Goal: Task Accomplishment & Management: Manage account settings

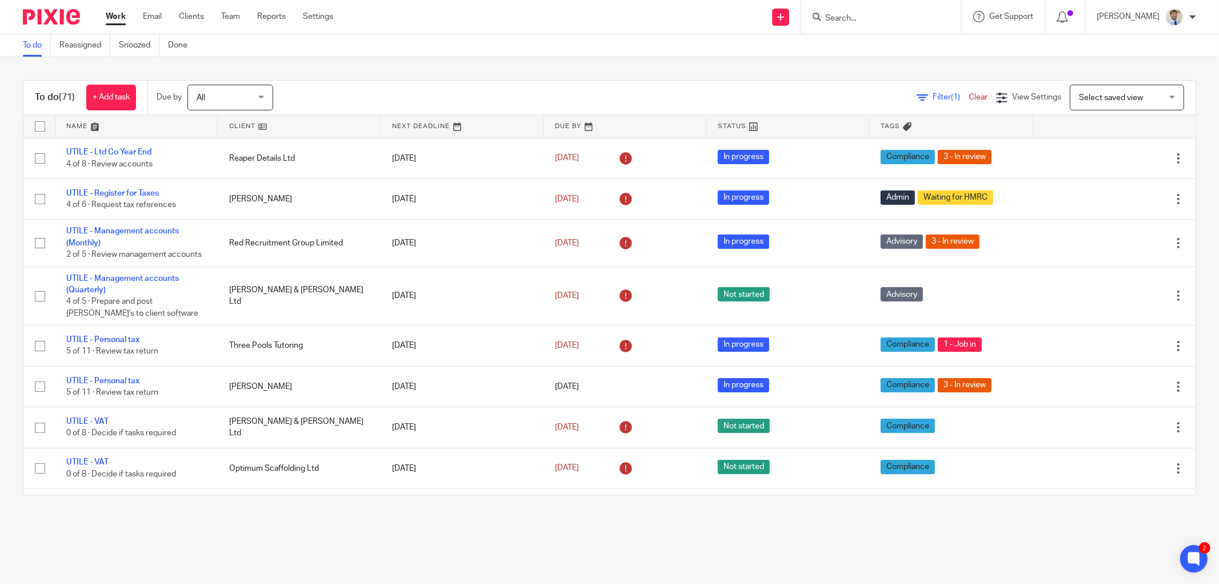
click at [872, 23] on form at bounding box center [885, 17] width 122 height 14
click at [872, 19] on input "Search" at bounding box center [875, 19] width 103 height 10
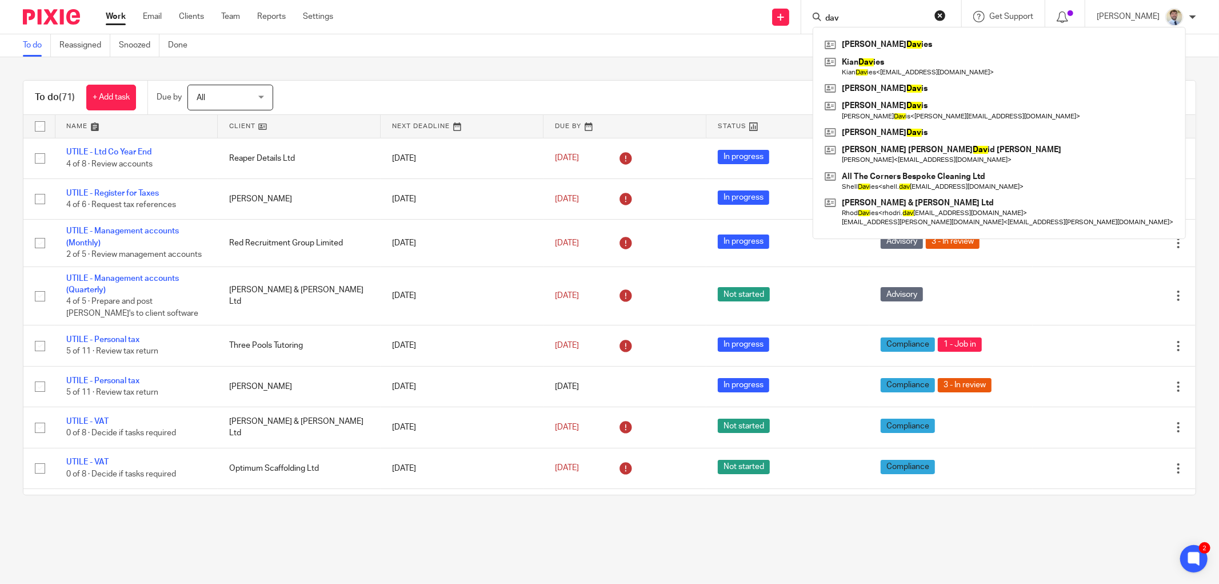
drag, startPoint x: 870, startPoint y: 15, endPoint x: 820, endPoint y: 19, distance: 49.9
click at [820, 19] on div "dav Michelle Dav ies Kian Dav ies Kian Dav ies < kiandavies01@icloud.com > John…" at bounding box center [882, 17] width 160 height 34
click at [888, 19] on input "dav" at bounding box center [875, 19] width 103 height 10
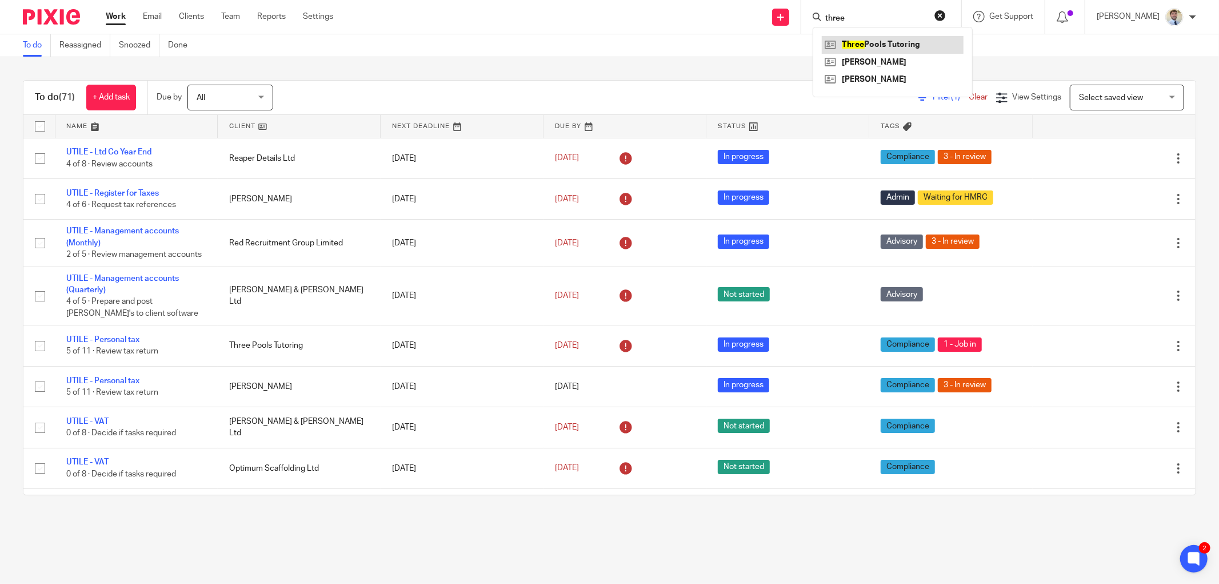
type input "three"
click at [891, 43] on link at bounding box center [893, 44] width 142 height 17
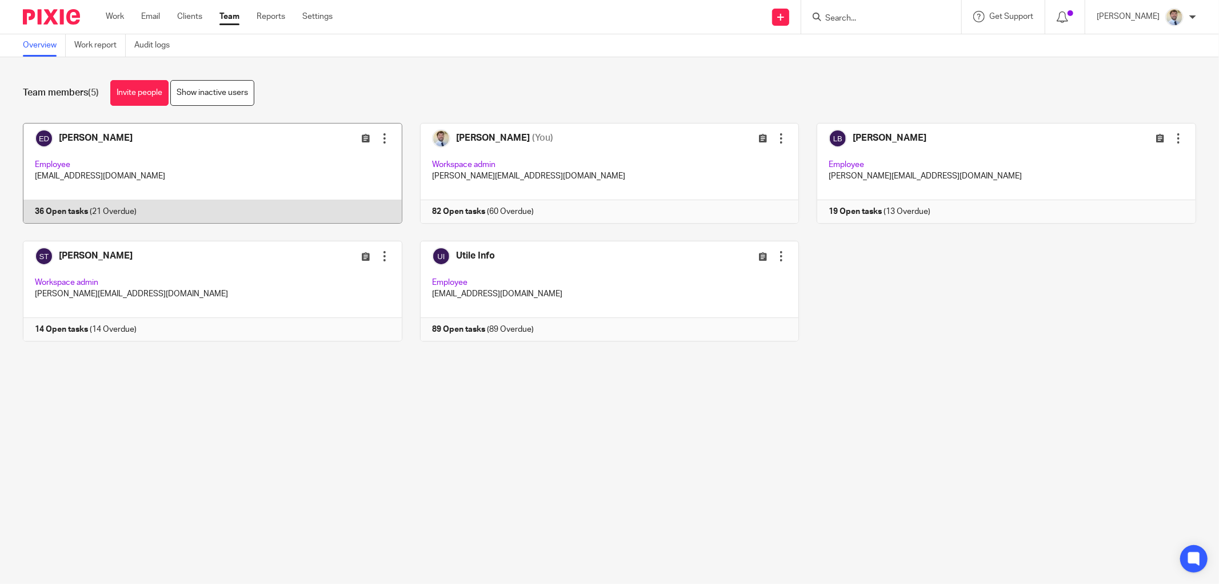
click at [123, 176] on link at bounding box center [203, 173] width 397 height 101
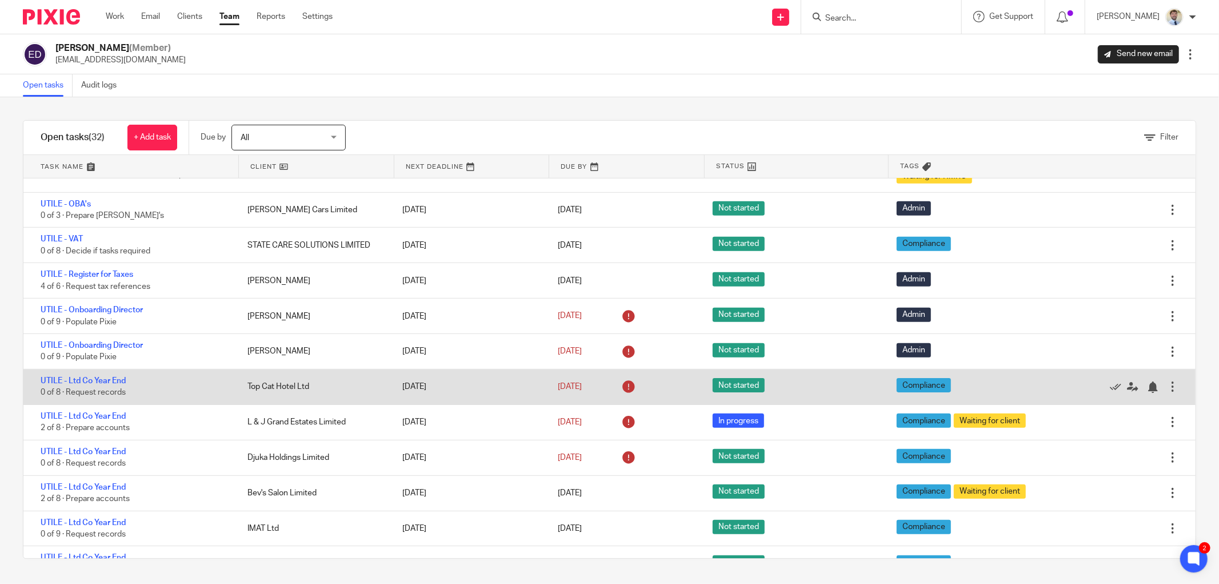
scroll to position [784, 0]
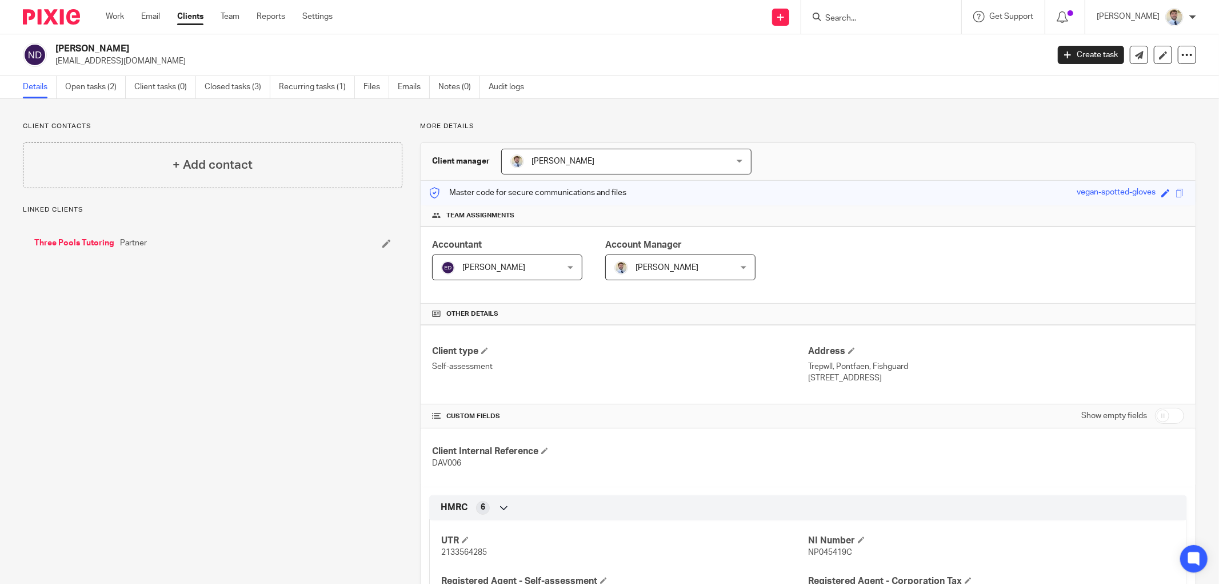
click at [97, 84] on link "Open tasks (2)" at bounding box center [95, 87] width 61 height 22
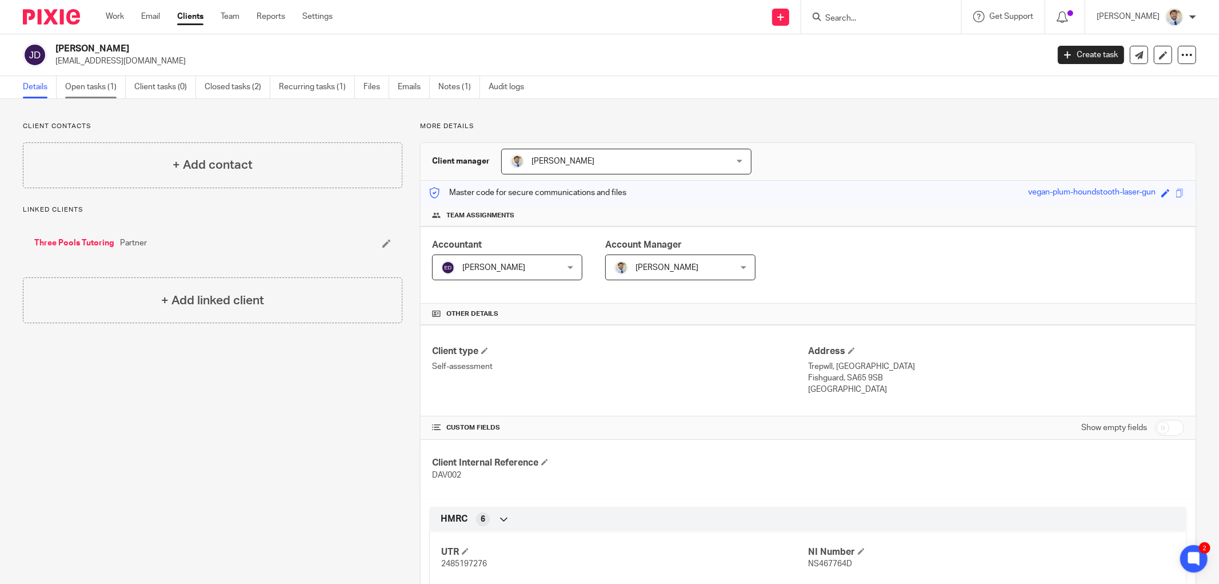
click at [90, 83] on link "Open tasks (1)" at bounding box center [95, 87] width 61 height 22
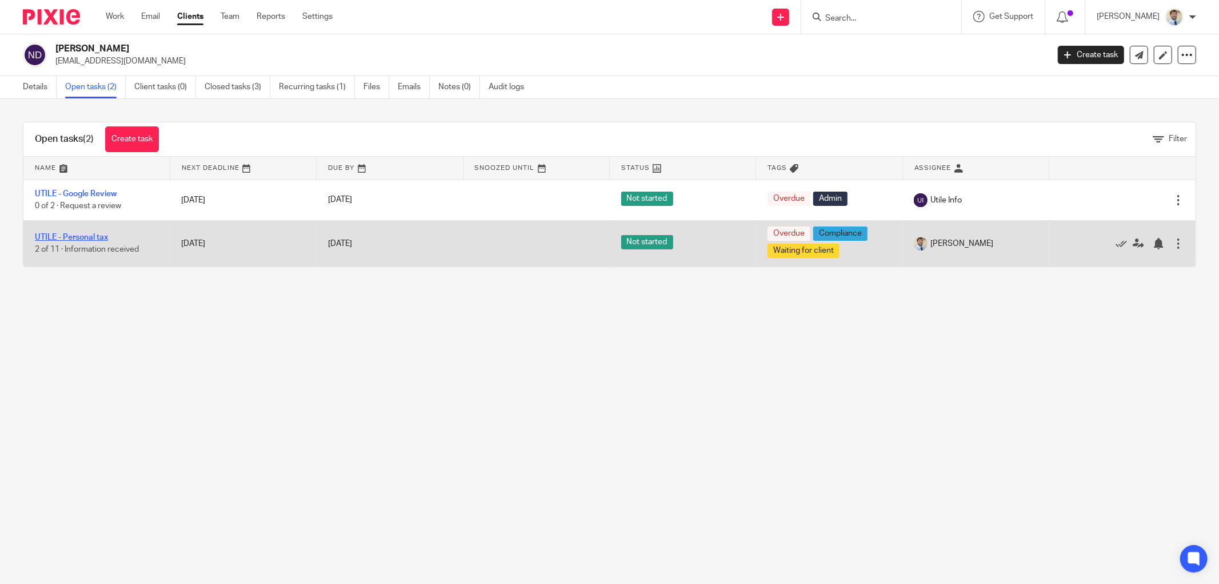
click at [69, 233] on link "UTILE - Personal tax" at bounding box center [71, 237] width 73 height 8
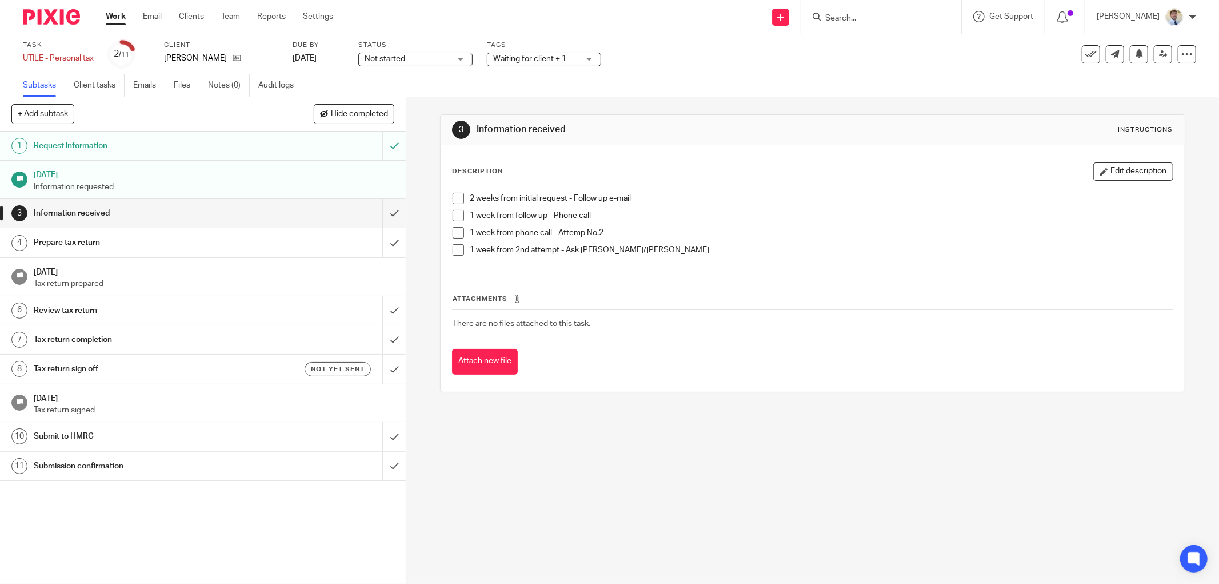
click at [541, 59] on span "Waiting for client + 1" at bounding box center [529, 59] width 73 height 8
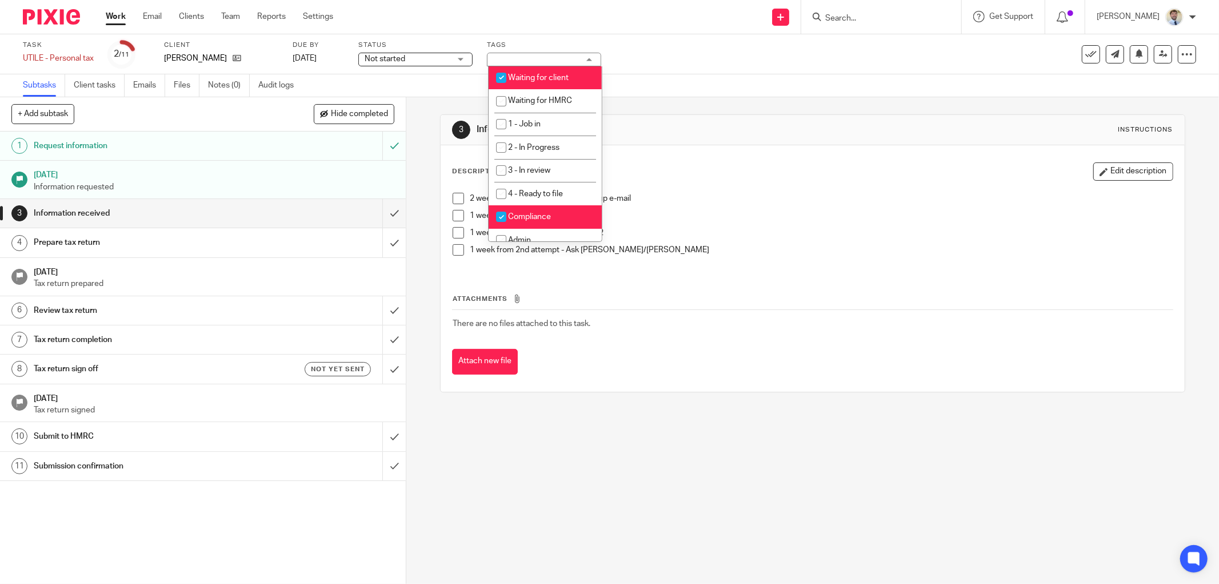
click at [528, 75] on span "Waiting for client" at bounding box center [538, 78] width 61 height 8
checkbox input "false"
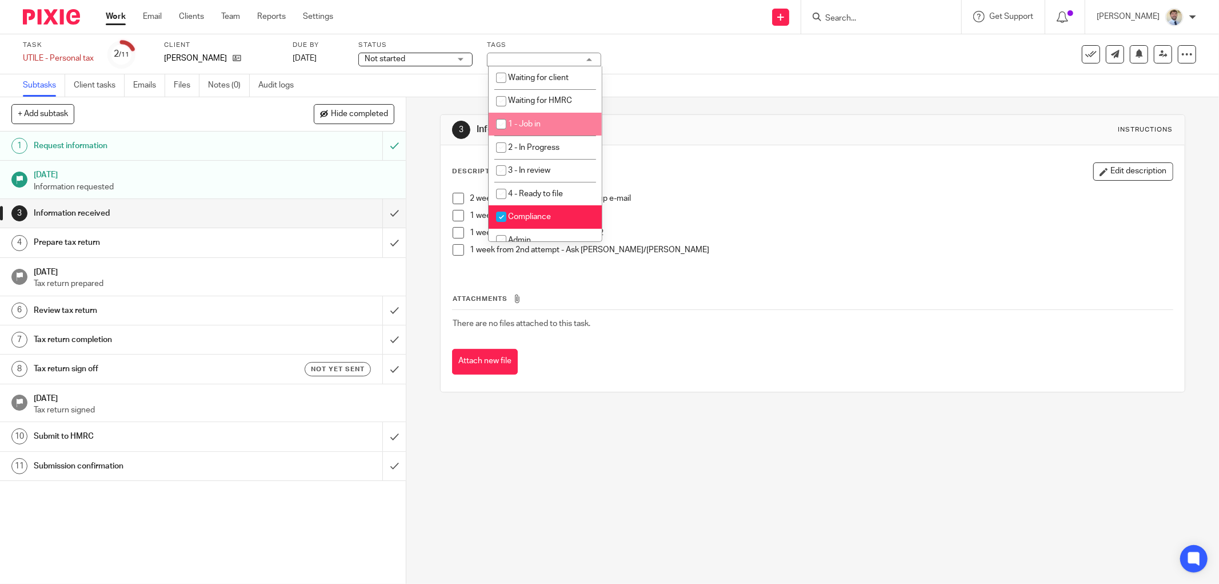
click at [509, 130] on input "checkbox" at bounding box center [502, 124] width 22 height 22
checkbox input "true"
click at [821, 106] on div "3 Information received Instructions Description Edit description 2 weeks from i…" at bounding box center [813, 253] width 746 height 312
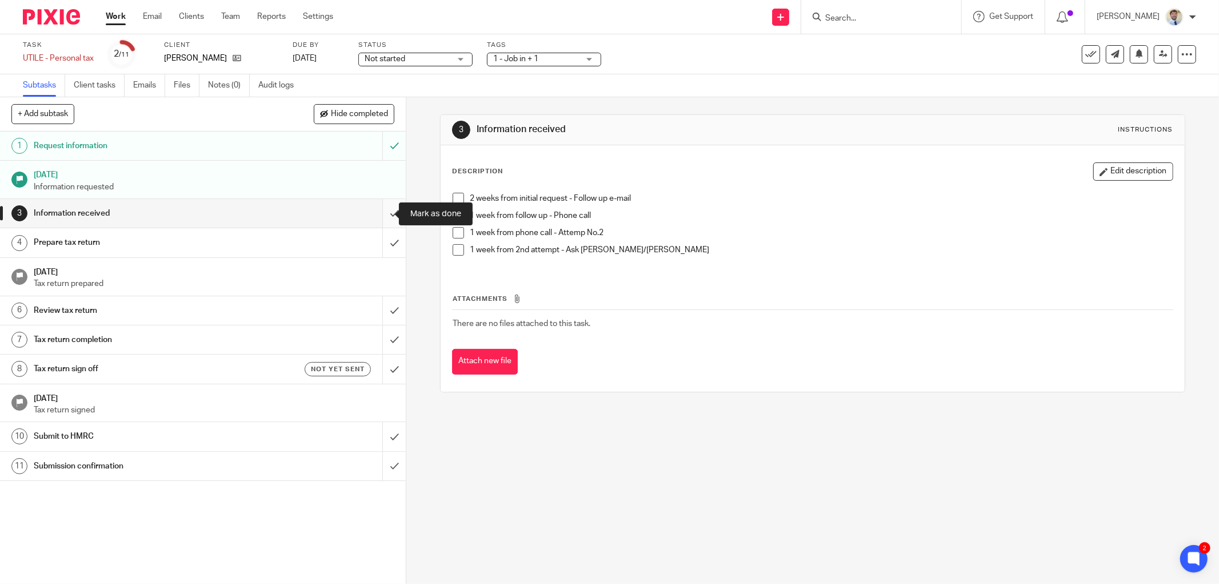
click at [389, 207] on input "submit" at bounding box center [203, 213] width 406 height 29
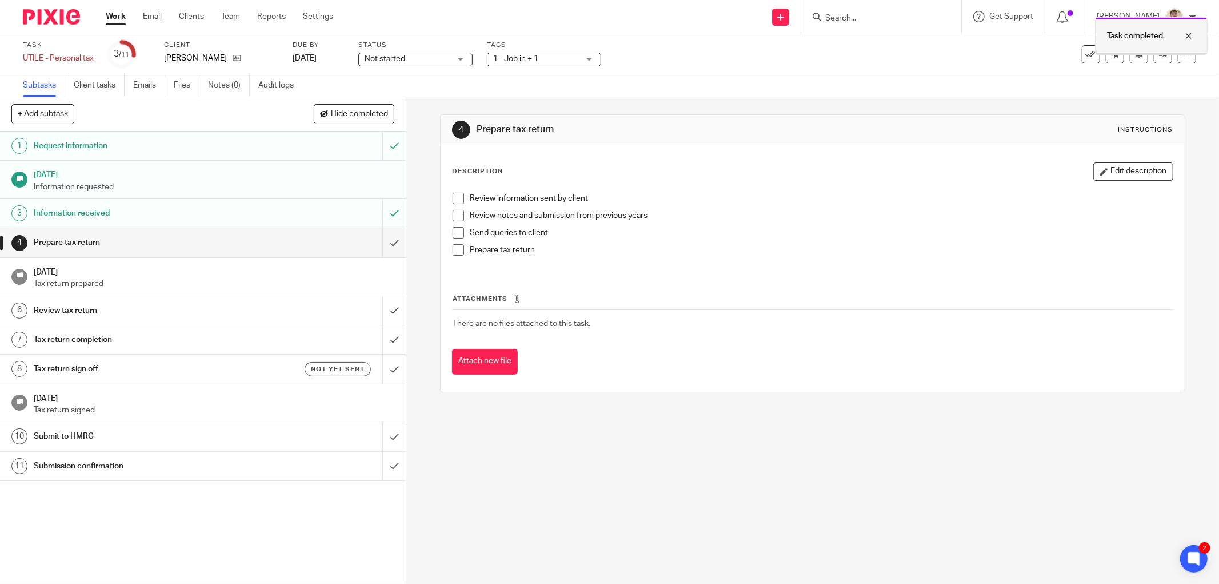
click at [1187, 36] on div at bounding box center [1180, 36] width 31 height 14
click at [1159, 51] on icon at bounding box center [1163, 54] width 9 height 9
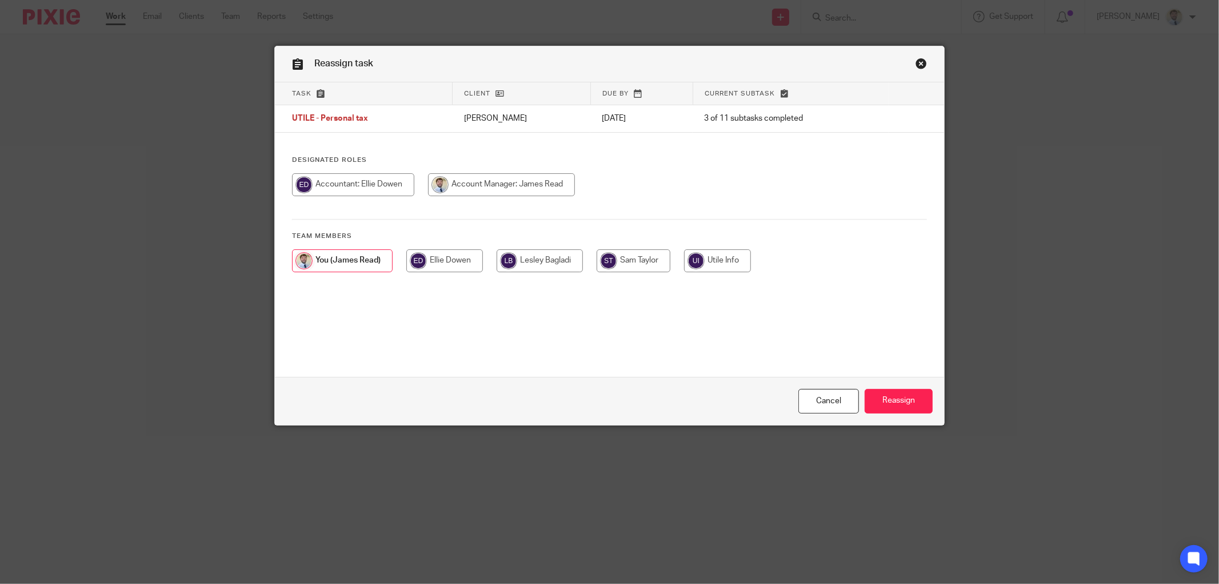
click at [333, 184] on input "radio" at bounding box center [353, 184] width 122 height 23
radio input "true"
click at [905, 402] on input "Reassign" at bounding box center [899, 401] width 68 height 25
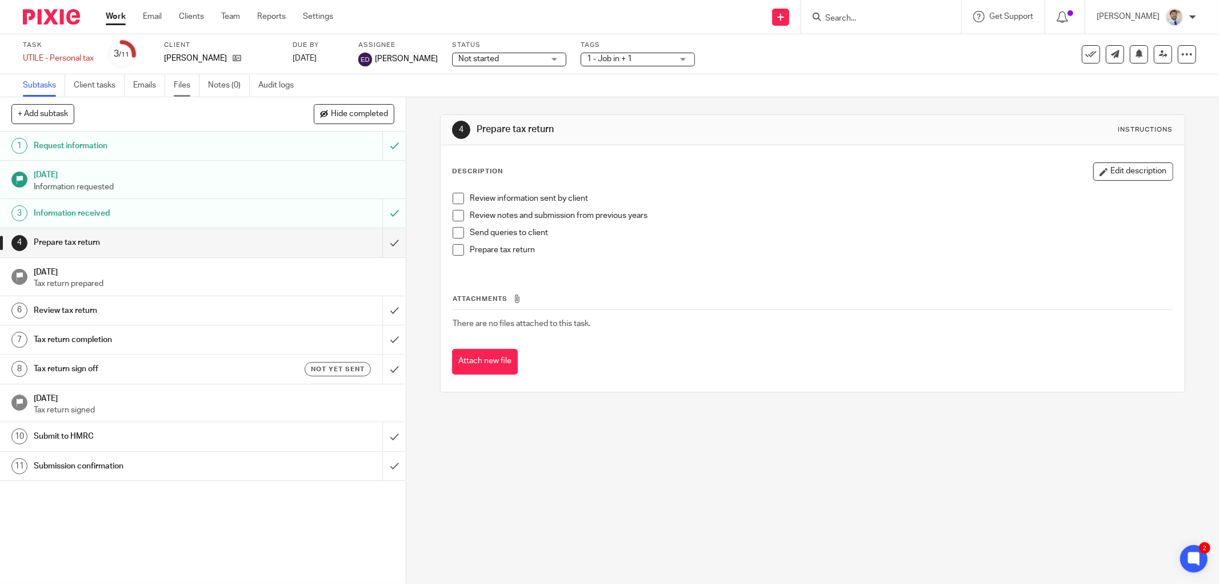
click at [189, 82] on link "Files" at bounding box center [187, 85] width 26 height 22
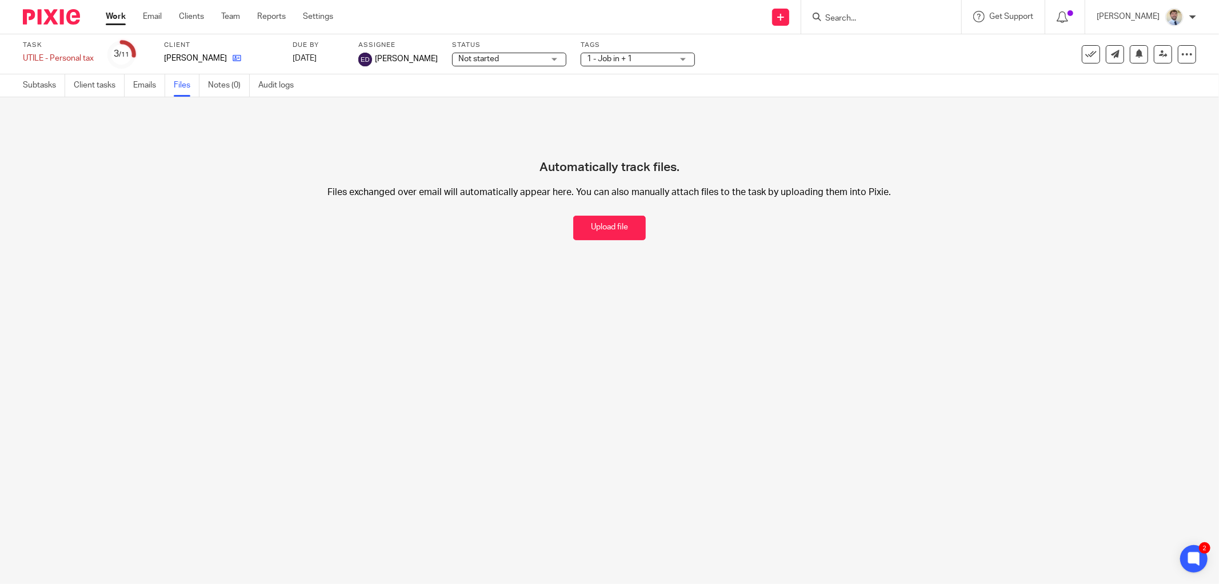
click at [233, 55] on icon at bounding box center [237, 58] width 9 height 9
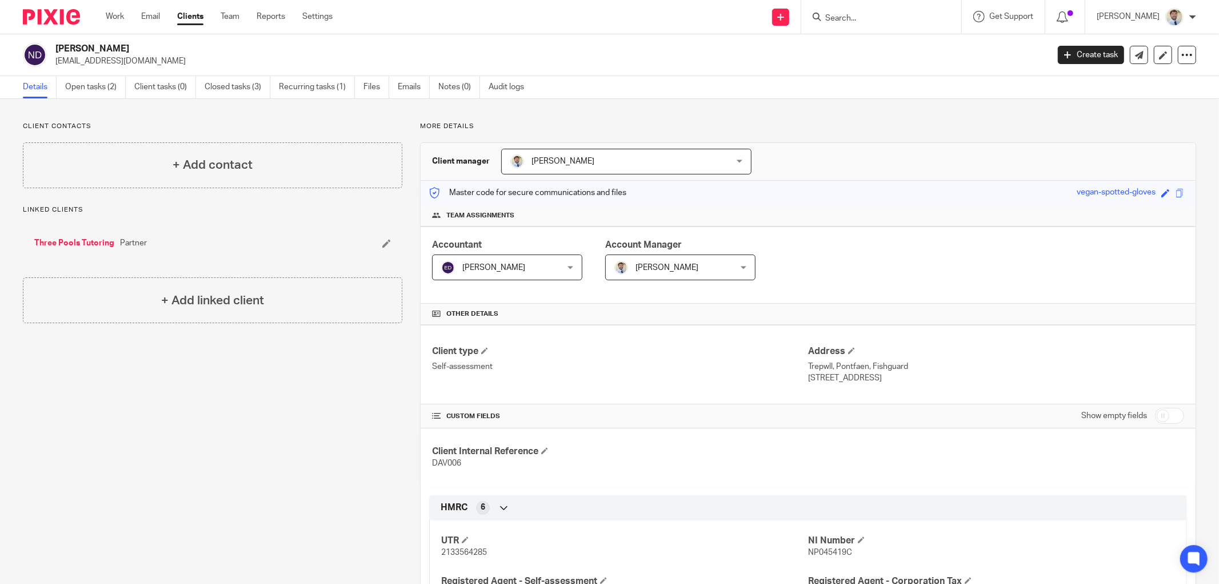
click at [398, 82] on ul "Details Open tasks (2) Client tasks (0) Closed tasks (3) Recurring tasks (1) Fi…" at bounding box center [282, 87] width 519 height 22
click at [374, 86] on link "Files" at bounding box center [377, 87] width 26 height 22
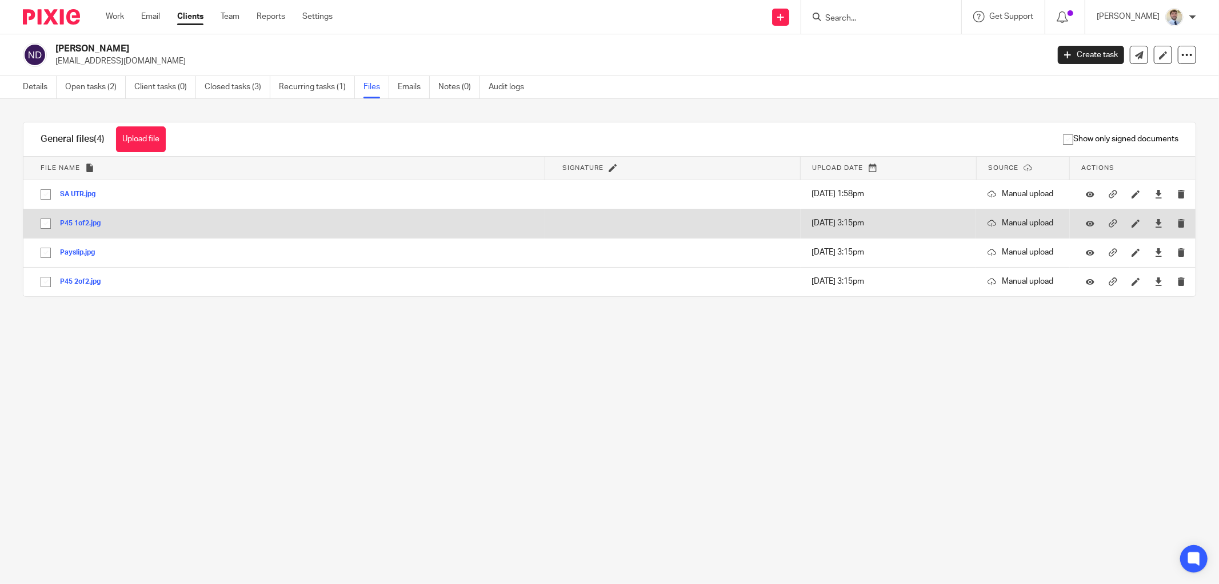
click at [43, 222] on input "checkbox" at bounding box center [46, 224] width 22 height 22
checkbox input "true"
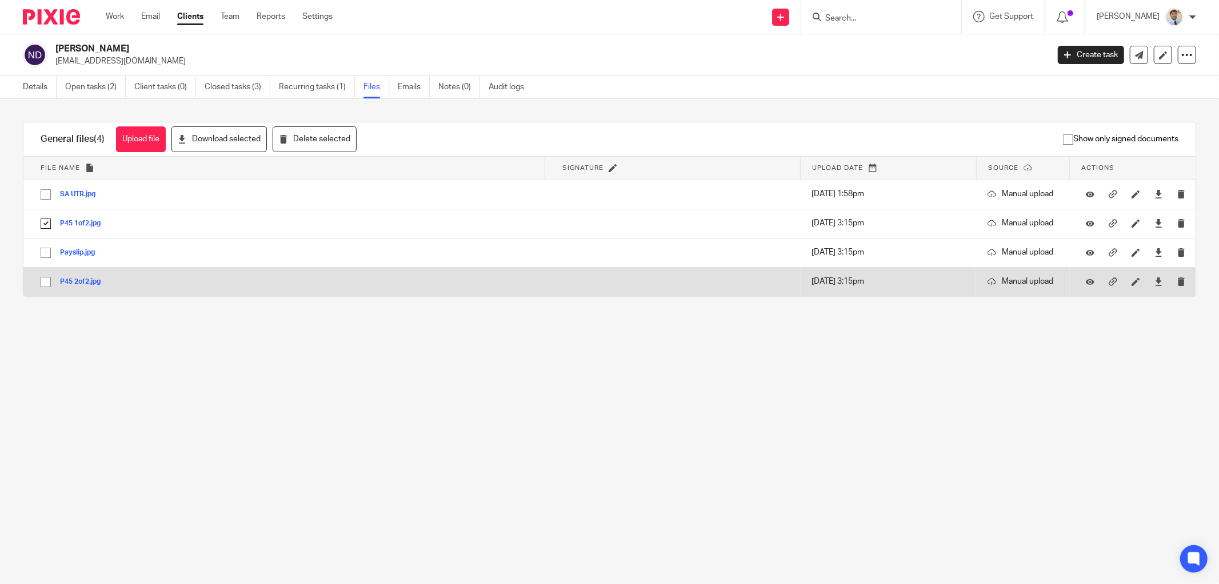
click at [46, 284] on input "checkbox" at bounding box center [46, 282] width 22 height 22
checkbox input "true"
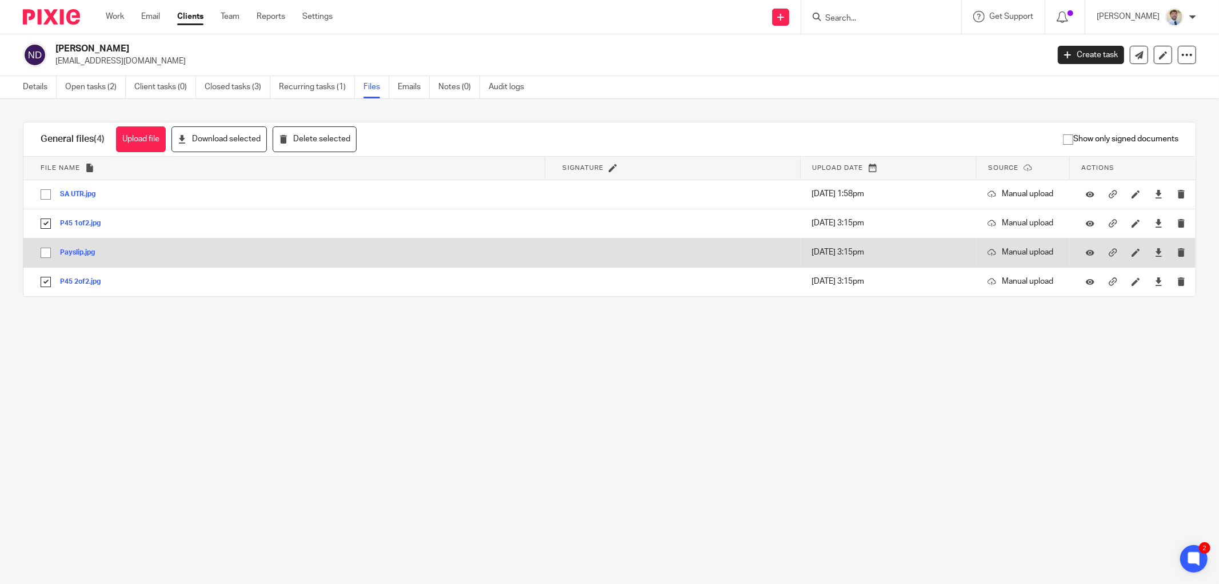
click at [47, 256] on input "checkbox" at bounding box center [46, 253] width 22 height 22
checkbox input "true"
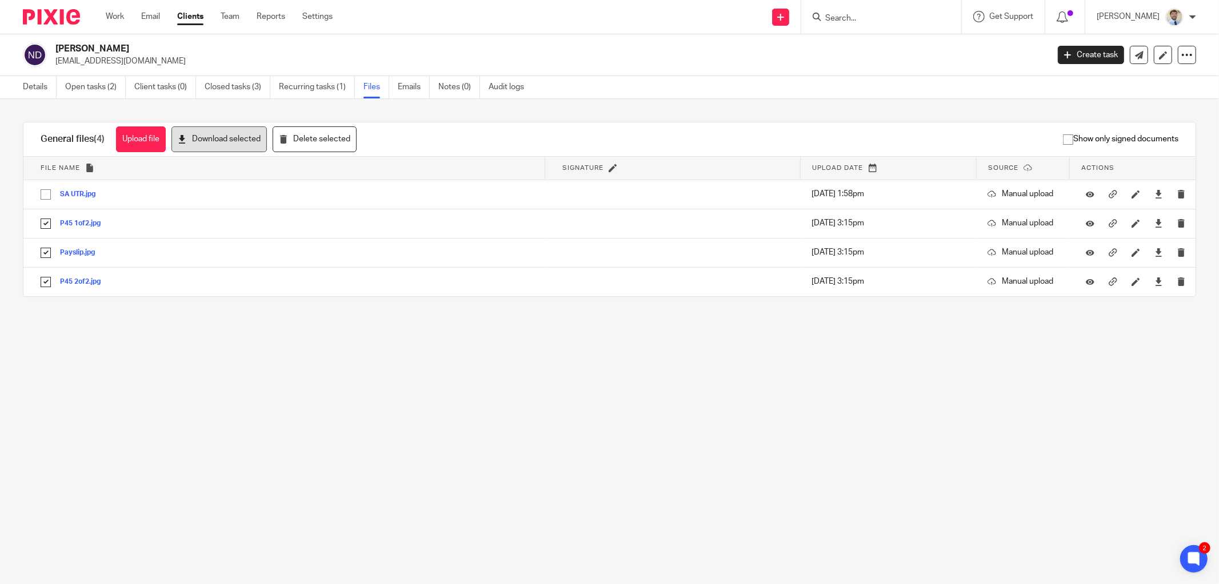
click at [223, 144] on button "Download selected" at bounding box center [219, 139] width 95 height 26
click at [228, 421] on main "Nichola Davis threepoolstutoring@gmail.com Create task Update from Companies Ho…" at bounding box center [609, 292] width 1219 height 584
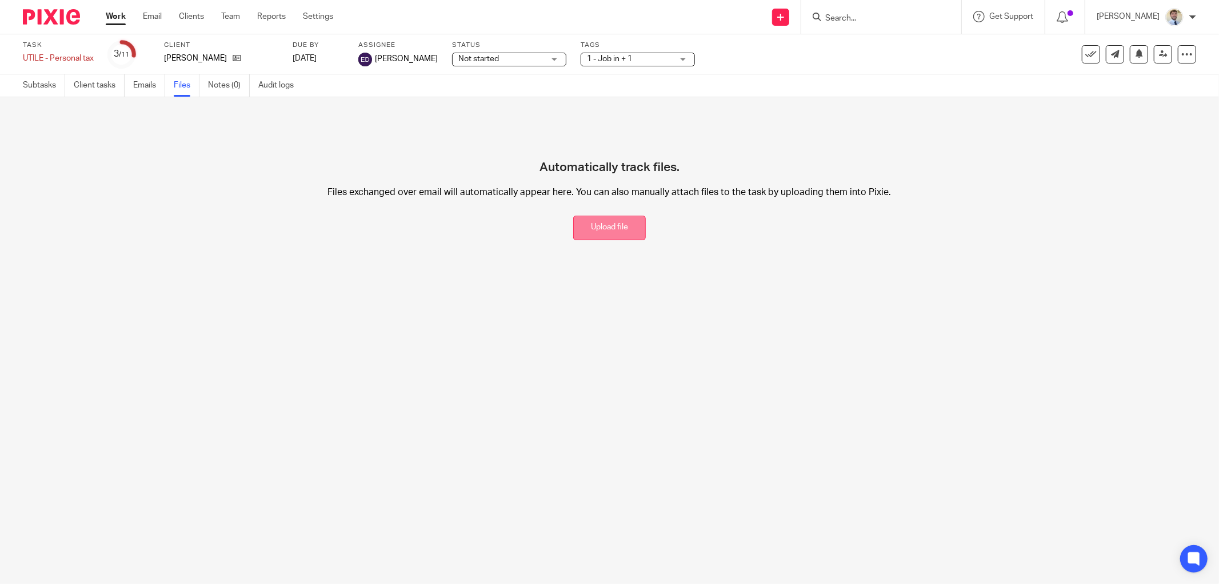
click at [627, 231] on button "Upload file" at bounding box center [609, 228] width 73 height 25
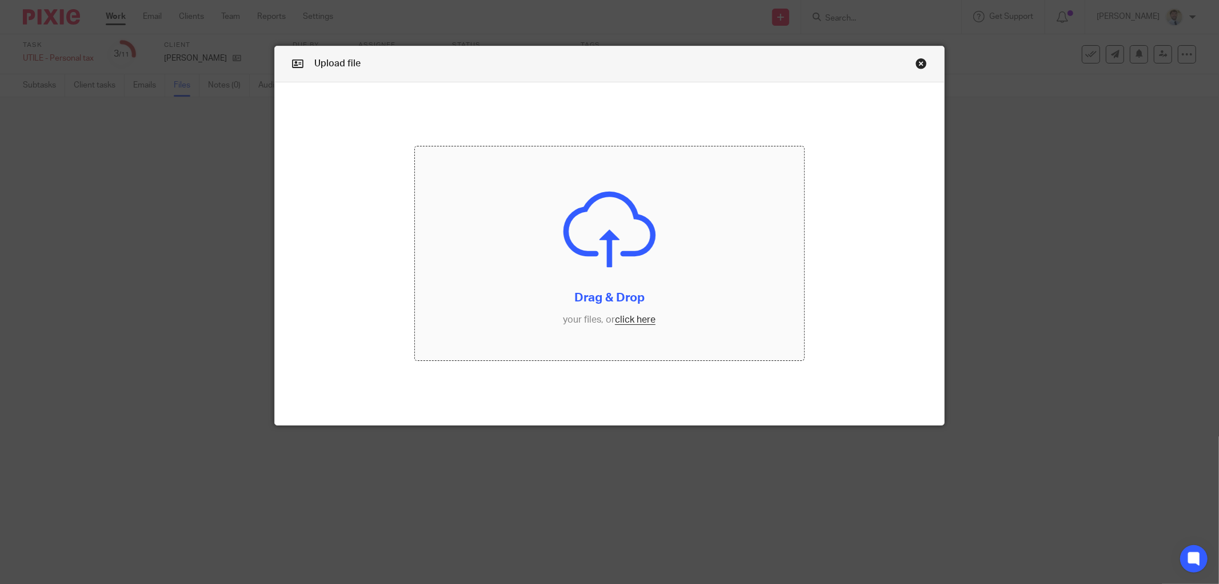
click at [558, 224] on input "file" at bounding box center [609, 253] width 389 height 214
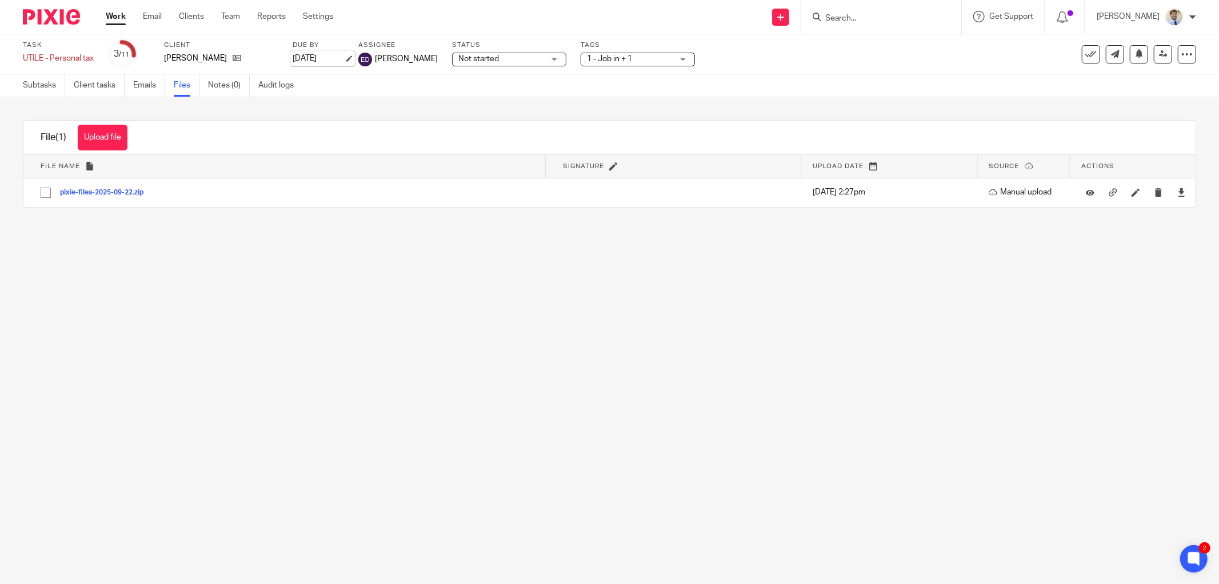
click at [344, 58] on link "[DATE]" at bounding box center [318, 59] width 51 height 12
click at [416, 101] on div "Upload file Drag & Drop your files, or click here Files uploading... File (1) U…" at bounding box center [609, 163] width 1219 height 133
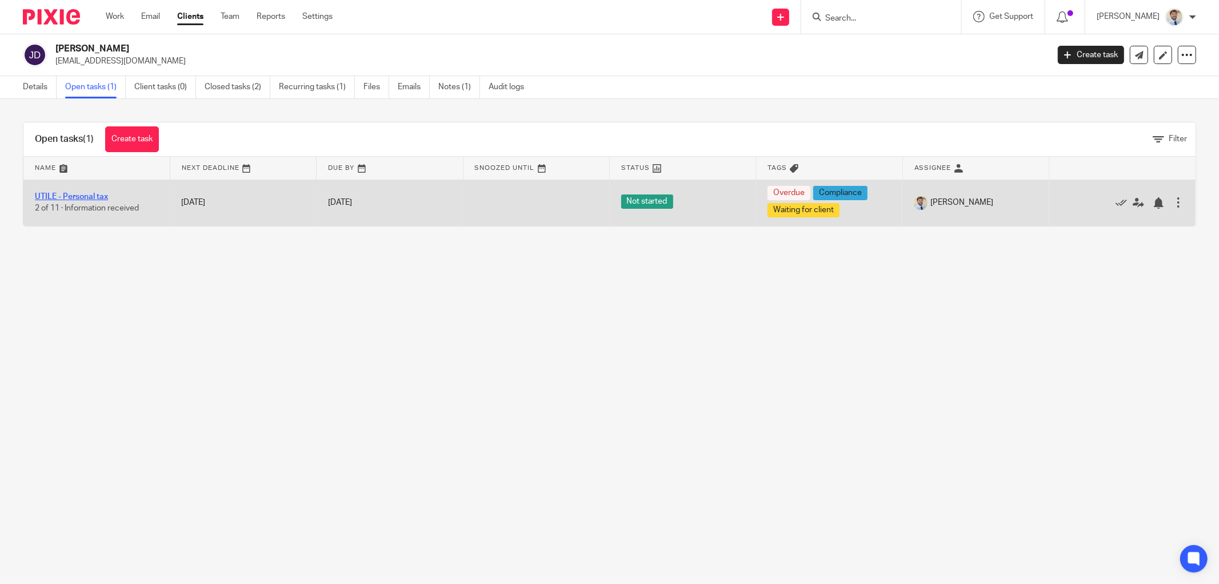
click at [87, 197] on link "UTILE - Personal tax" at bounding box center [71, 197] width 73 height 8
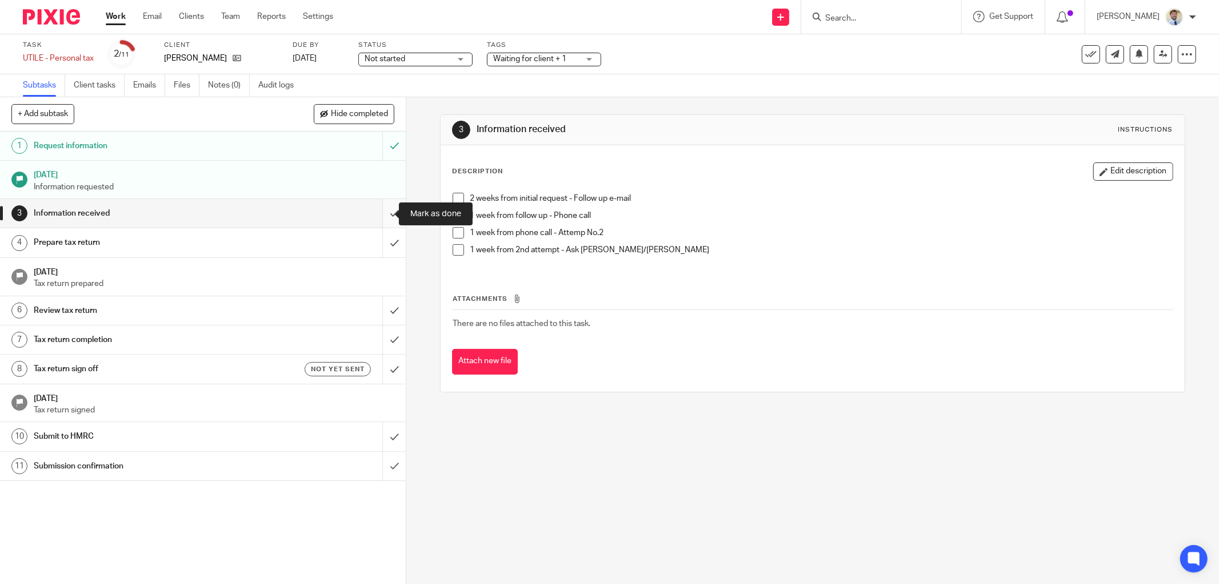
click at [381, 208] on input "submit" at bounding box center [203, 213] width 406 height 29
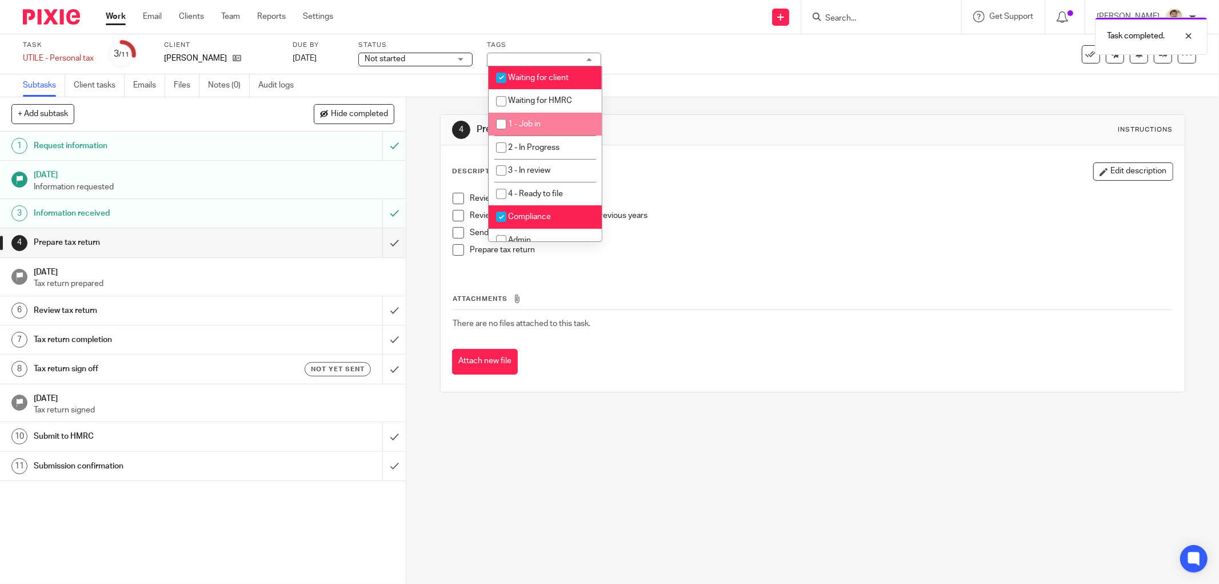
click at [523, 117] on li "1 - Job in" at bounding box center [545, 124] width 113 height 23
checkbox input "true"
click at [523, 82] on li "Waiting for client" at bounding box center [545, 77] width 113 height 23
checkbox input "false"
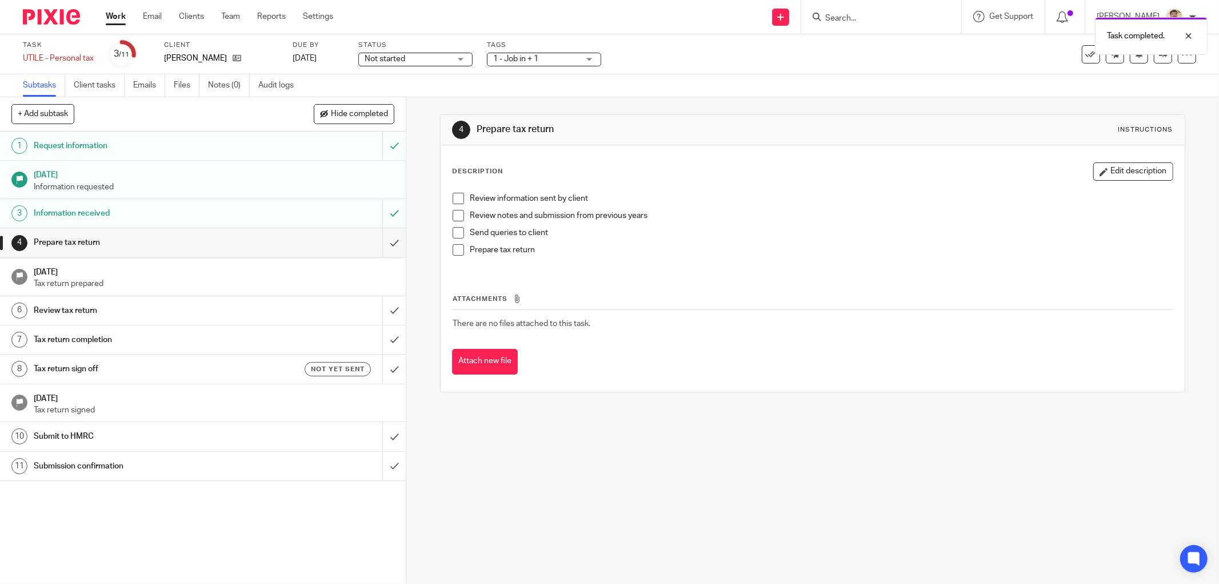
click at [435, 169] on div "4 Prepare tax return Instructions Description Edit description Review informati…" at bounding box center [812, 340] width 813 height 487
click at [456, 198] on span at bounding box center [458, 198] width 11 height 11
click at [454, 200] on span at bounding box center [458, 198] width 11 height 11
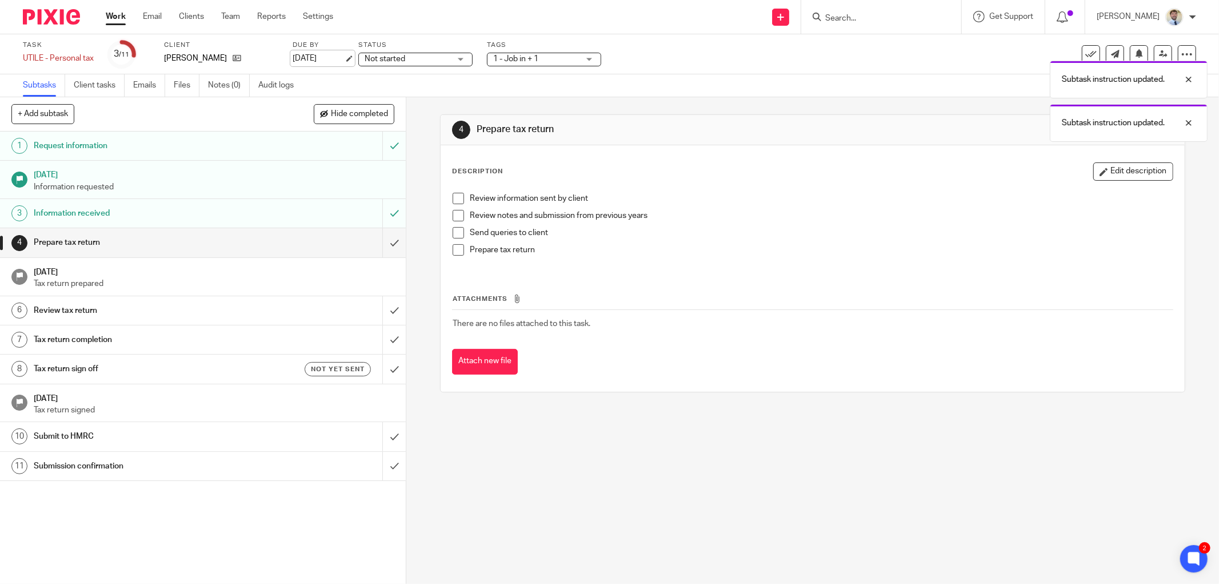
click at [318, 56] on link "31 Jan 2026" at bounding box center [318, 59] width 51 height 12
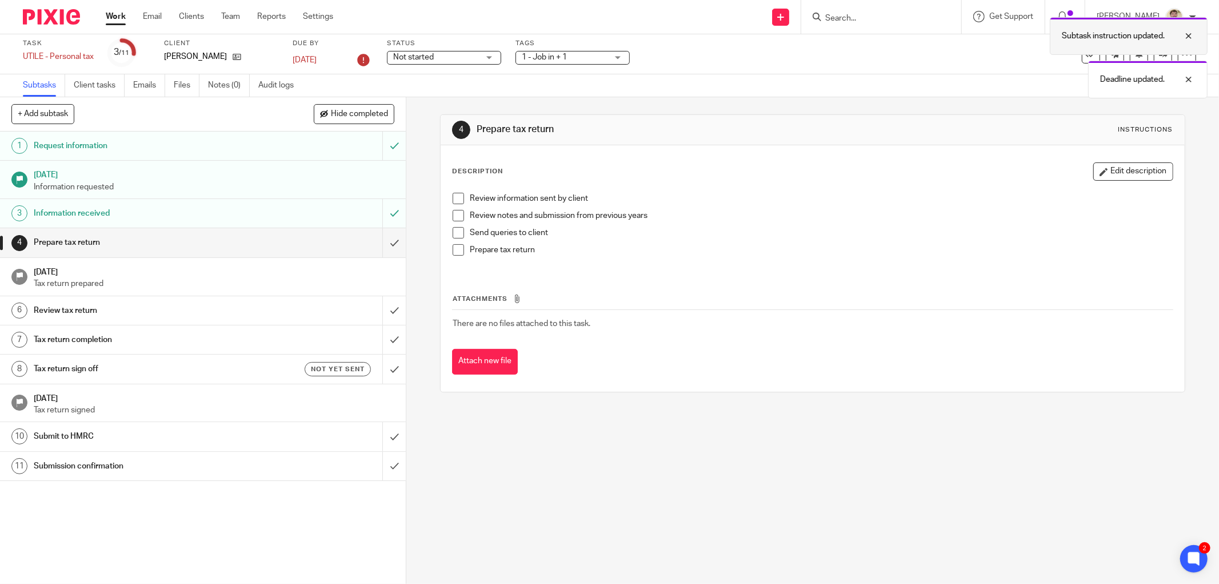
click at [1188, 35] on div at bounding box center [1180, 36] width 31 height 14
click at [1191, 35] on div at bounding box center [1180, 36] width 31 height 14
click at [1159, 51] on icon at bounding box center [1163, 54] width 9 height 9
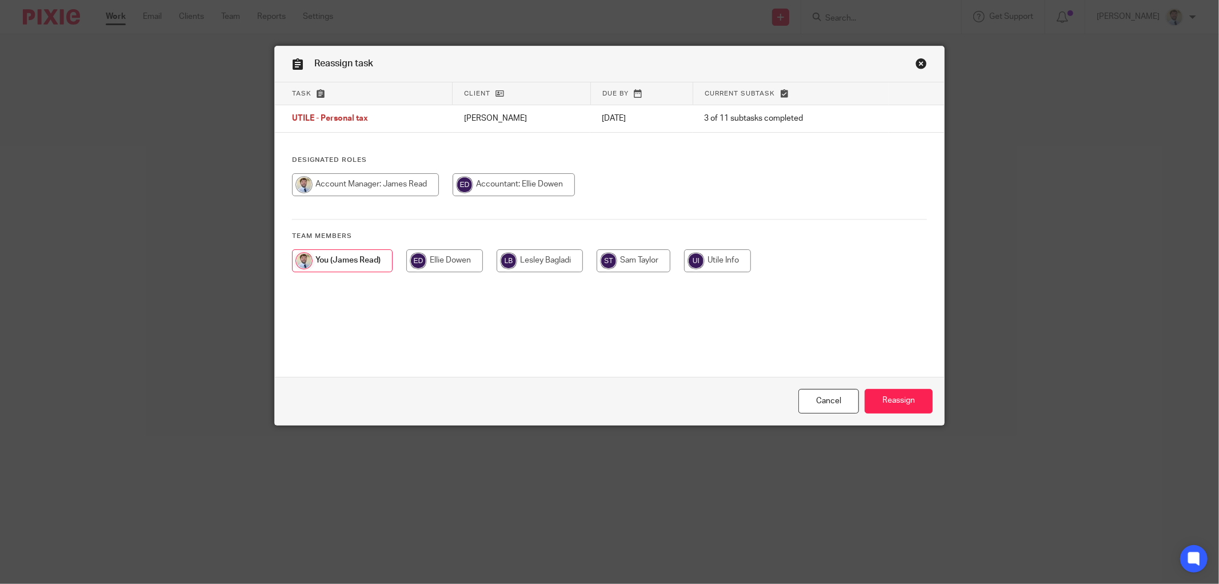
click at [528, 177] on input "radio" at bounding box center [514, 184] width 122 height 23
radio input "true"
click at [894, 393] on input "Reassign" at bounding box center [899, 401] width 68 height 25
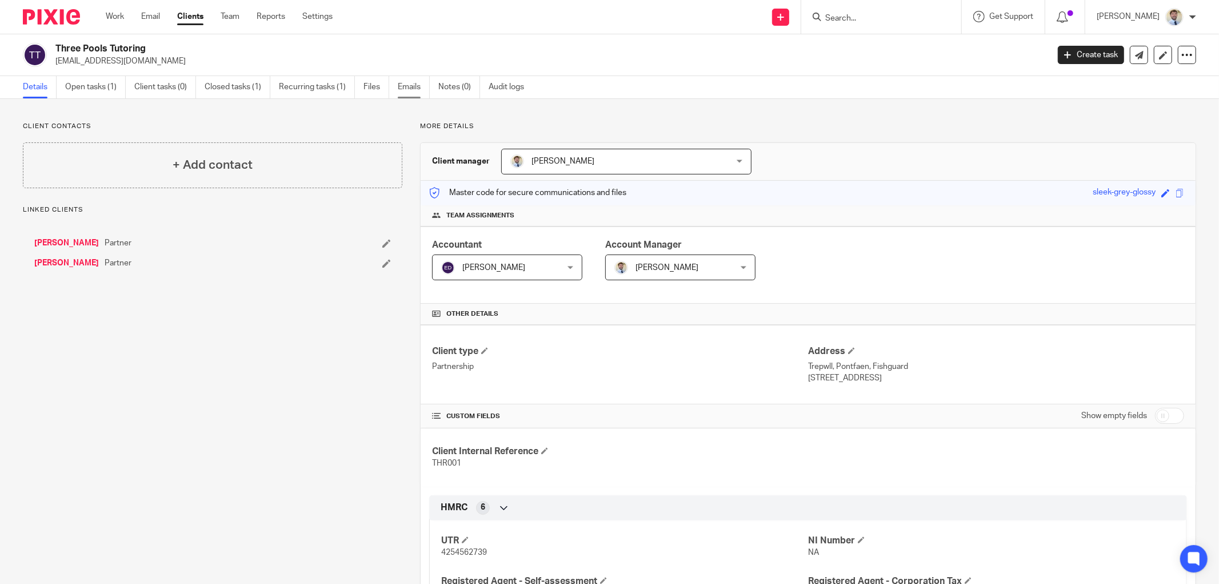
click at [408, 78] on link "Emails" at bounding box center [414, 87] width 32 height 22
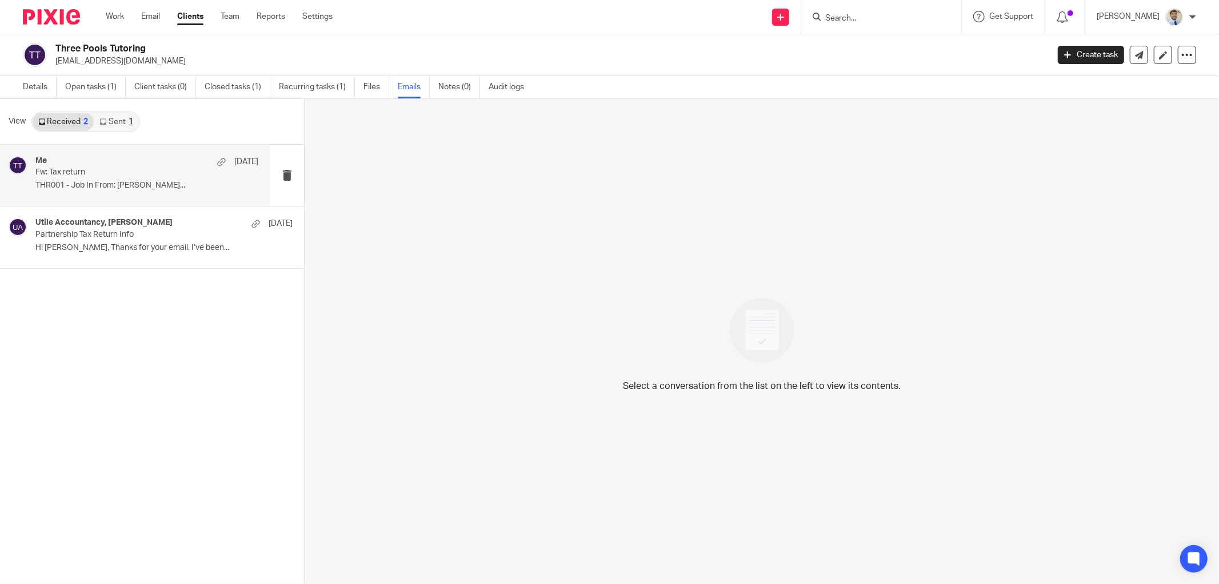
click at [107, 183] on p "THR001 - Job In From: James Read..." at bounding box center [146, 186] width 223 height 10
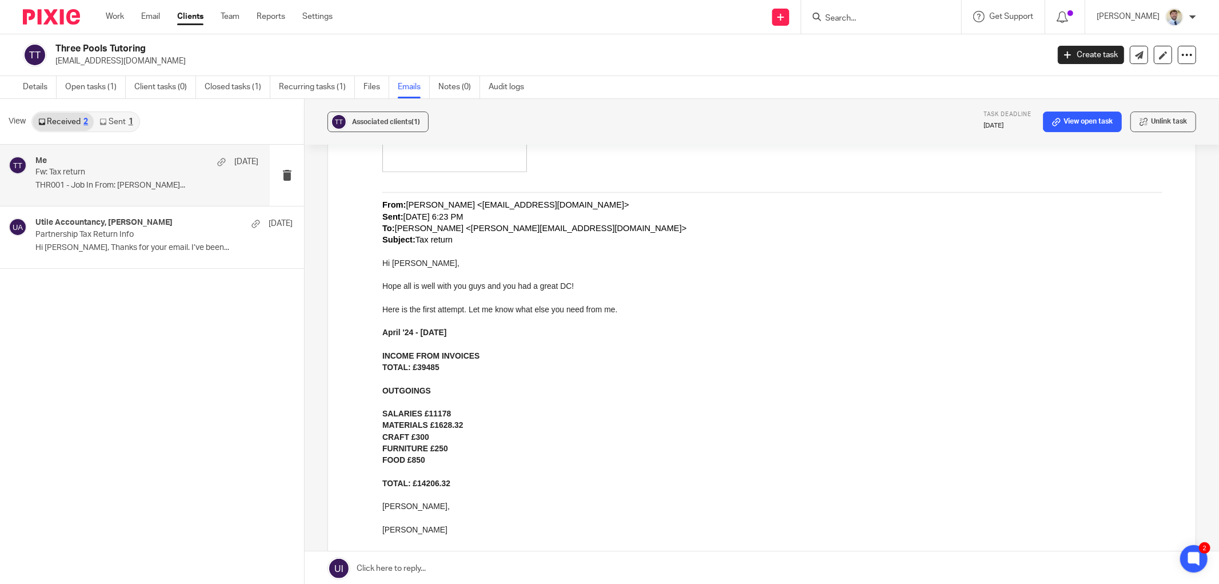
scroll to position [508, 0]
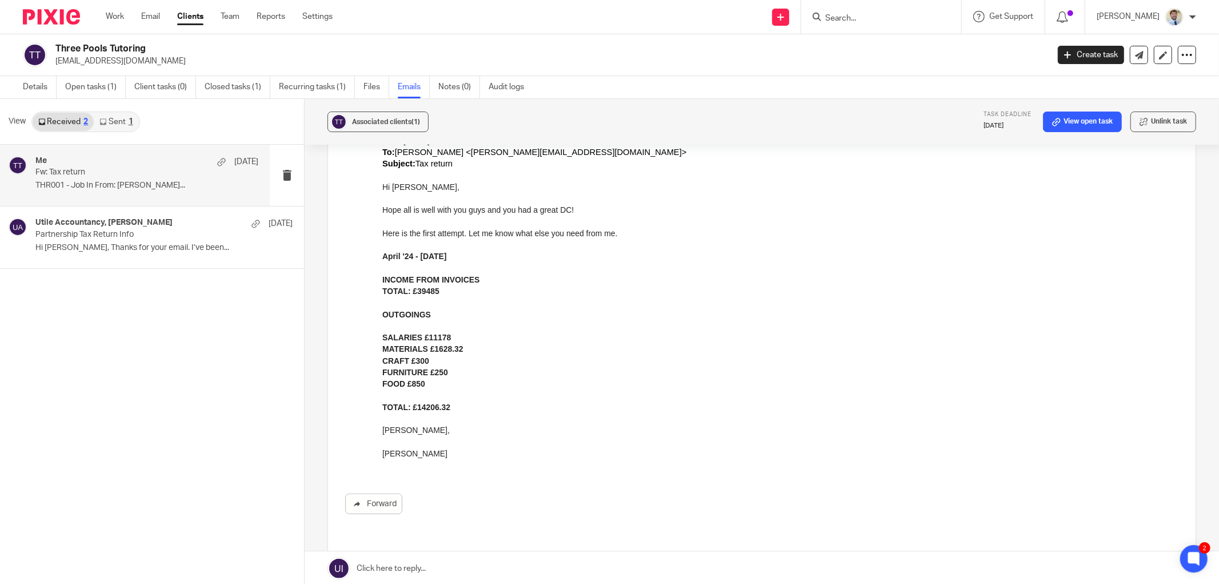
click at [437, 320] on div "OUTGOINGS" at bounding box center [780, 314] width 796 height 11
click at [83, 86] on link "Open tasks (1)" at bounding box center [95, 87] width 61 height 22
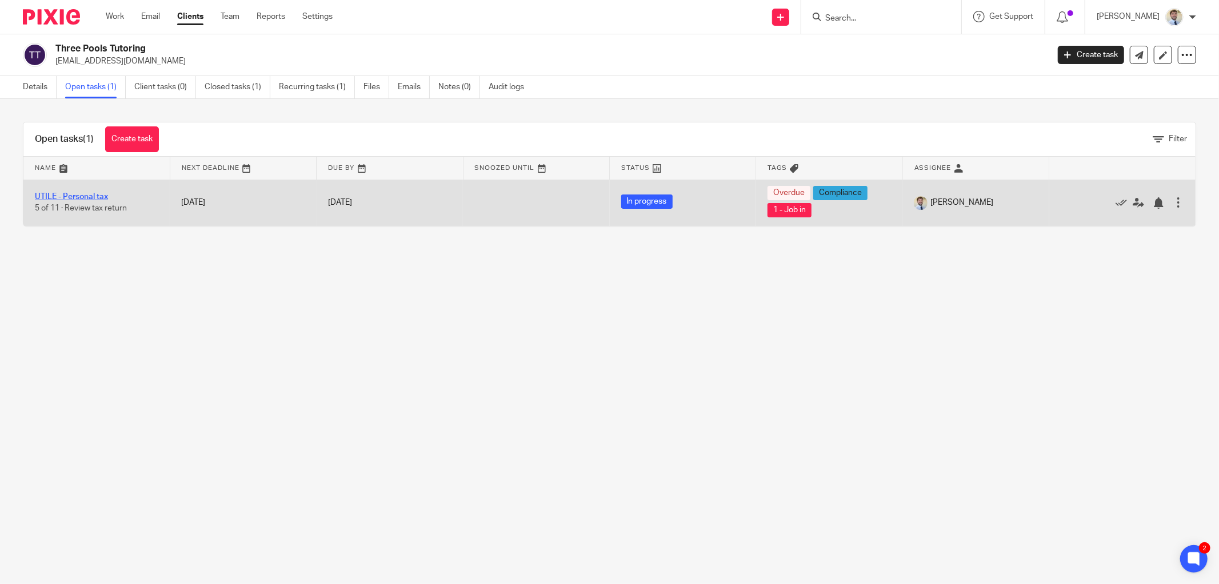
click at [63, 197] on link "UTILE - Personal tax" at bounding box center [71, 197] width 73 height 8
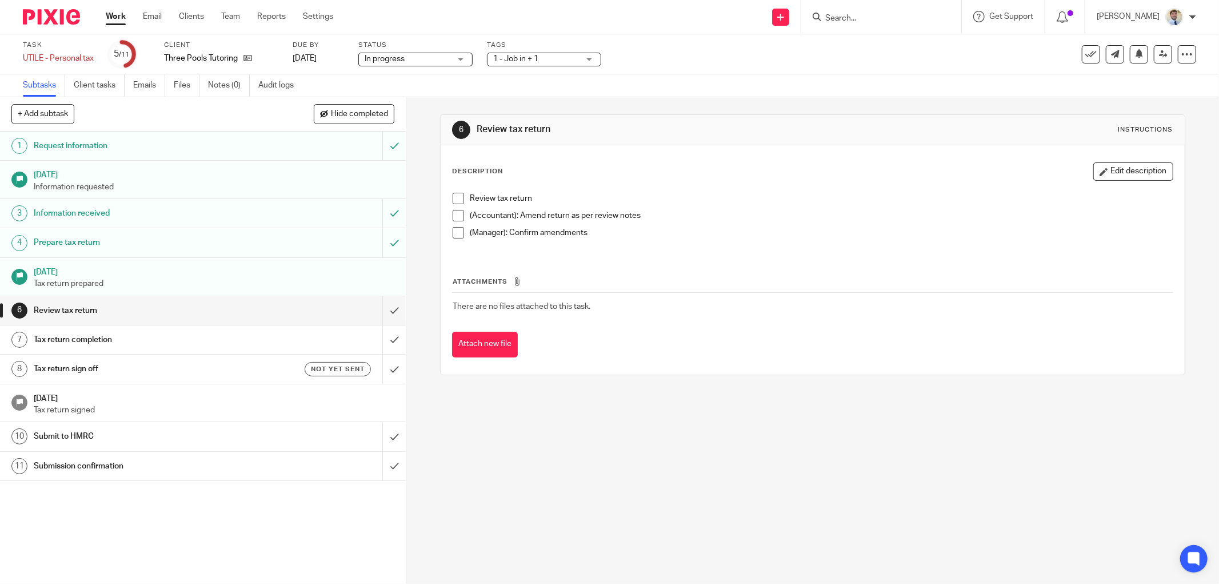
click at [453, 198] on span at bounding box center [458, 198] width 11 height 11
click at [701, 196] on p "Review tax return" at bounding box center [821, 198] width 703 height 11
click at [567, 51] on div "Tags 1 - Job in + 1 Waiting for client Waiting for HMRC 1 - Job in 2 - In Progr…" at bounding box center [544, 54] width 114 height 27
click at [553, 57] on span "1 - Job in + 1" at bounding box center [536, 59] width 86 height 12
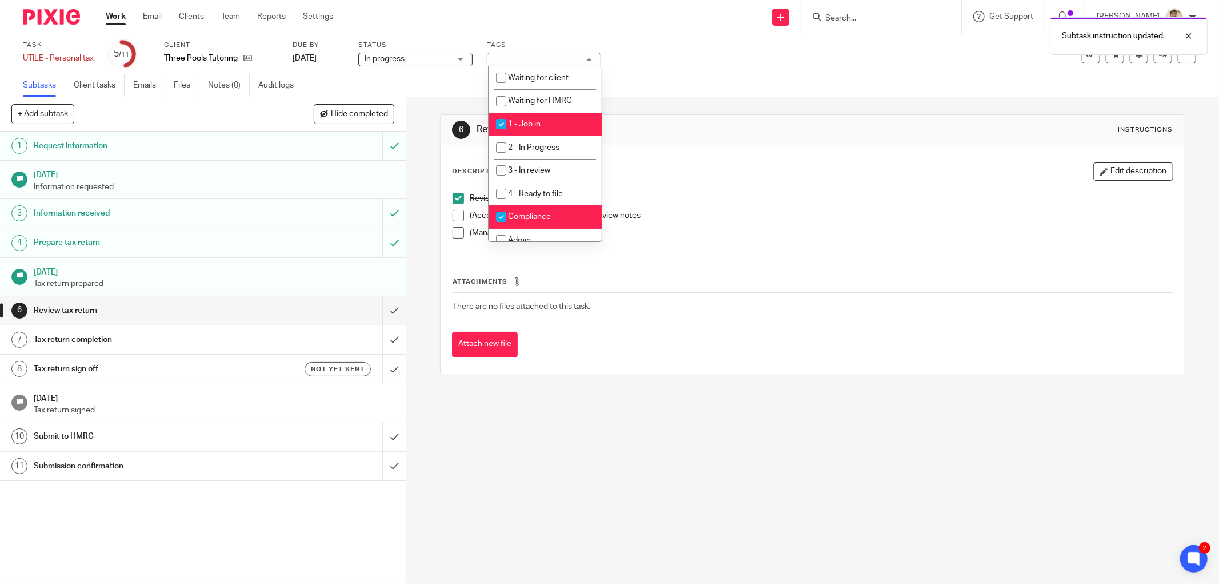
drag, startPoint x: 526, startPoint y: 128, endPoint x: 566, endPoint y: 117, distance: 41.5
click at [527, 128] on li "1 - Job in" at bounding box center [545, 124] width 113 height 23
checkbox input "false"
click at [687, 99] on div "6 Review tax return Instructions Description Edit description Review tax return…" at bounding box center [813, 244] width 746 height 295
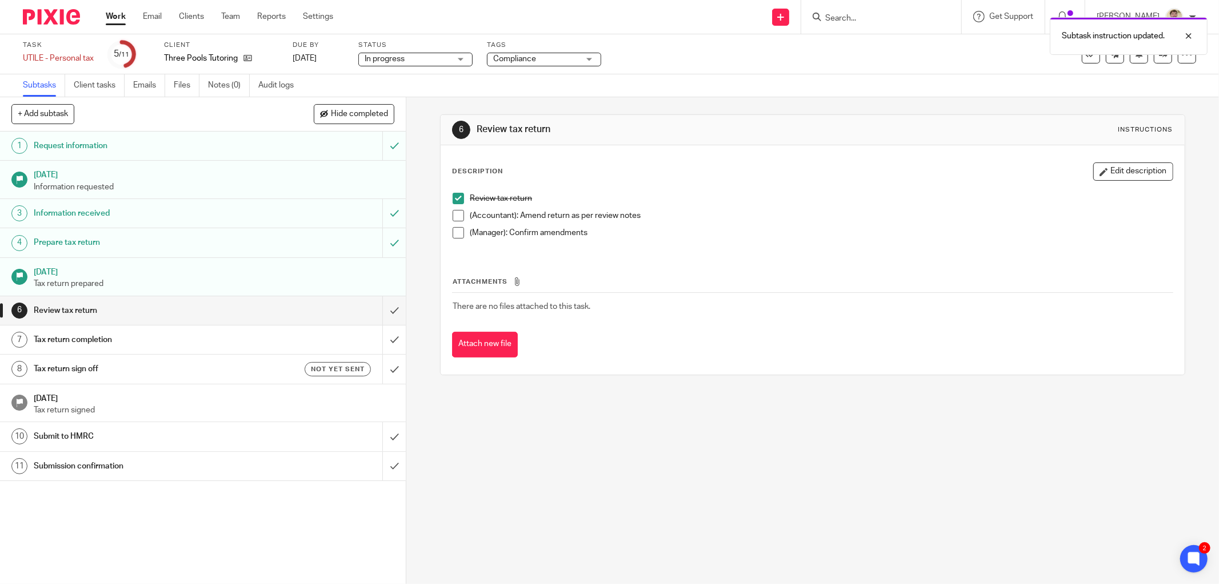
click at [521, 42] on label "Tags" at bounding box center [544, 45] width 114 height 9
click at [1193, 34] on div at bounding box center [1180, 36] width 31 height 14
click at [1159, 52] on icon at bounding box center [1163, 54] width 9 height 9
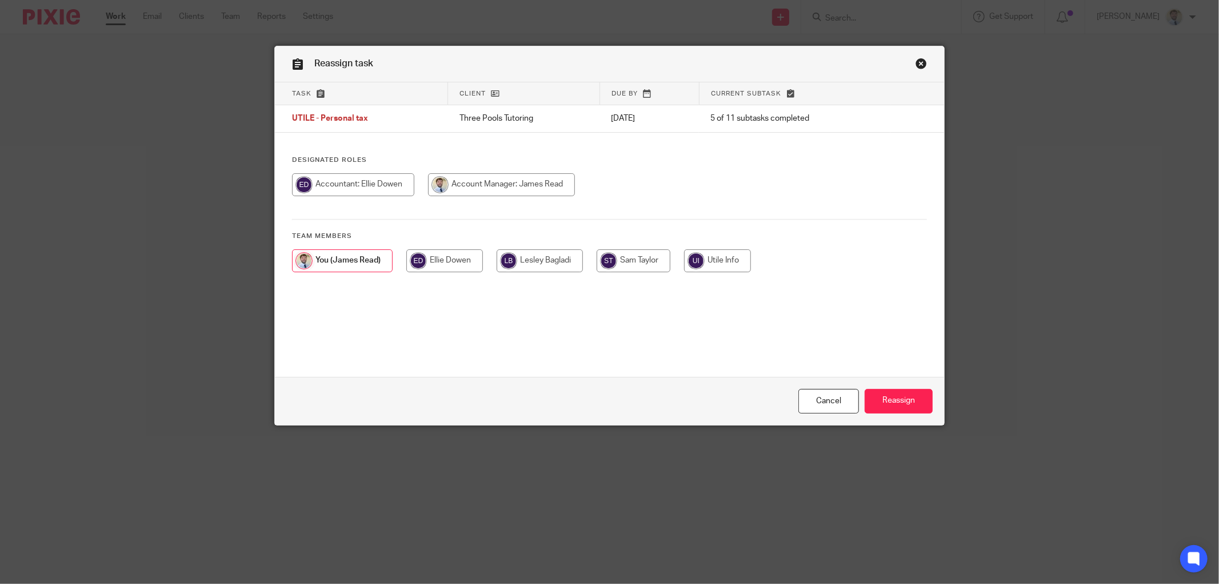
click at [364, 189] on input "radio" at bounding box center [353, 184] width 122 height 23
radio input "true"
click at [902, 390] on input "Reassign" at bounding box center [899, 401] width 68 height 25
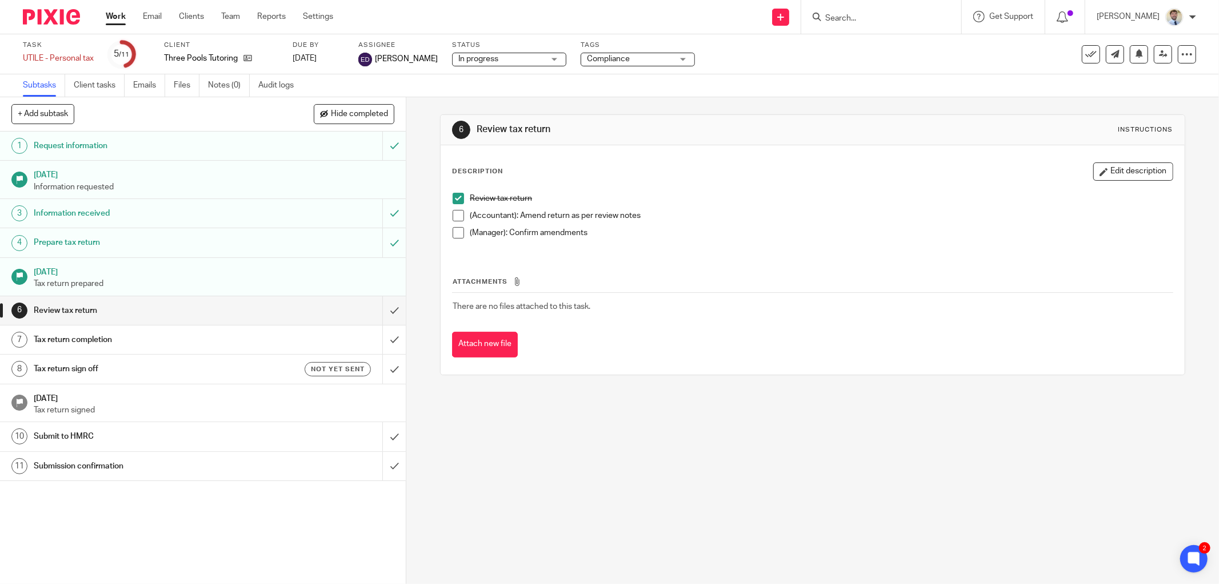
click at [587, 249] on div "Review tax return (Accountant): Amend return as per review notes (Manager): Con…" at bounding box center [813, 220] width 732 height 66
click at [338, 53] on link "[DATE]" at bounding box center [318, 59] width 51 height 12
click at [778, 202] on p "Review tax return" at bounding box center [821, 198] width 703 height 11
click at [842, 198] on p "Review tax return" at bounding box center [821, 198] width 703 height 11
